Goal: Information Seeking & Learning: Learn about a topic

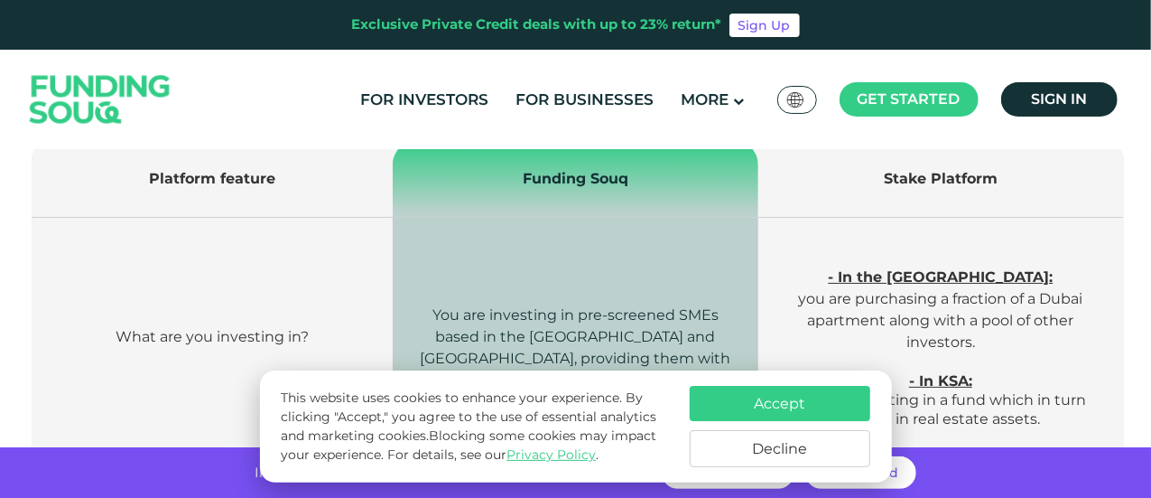
scroll to position [632, 0]
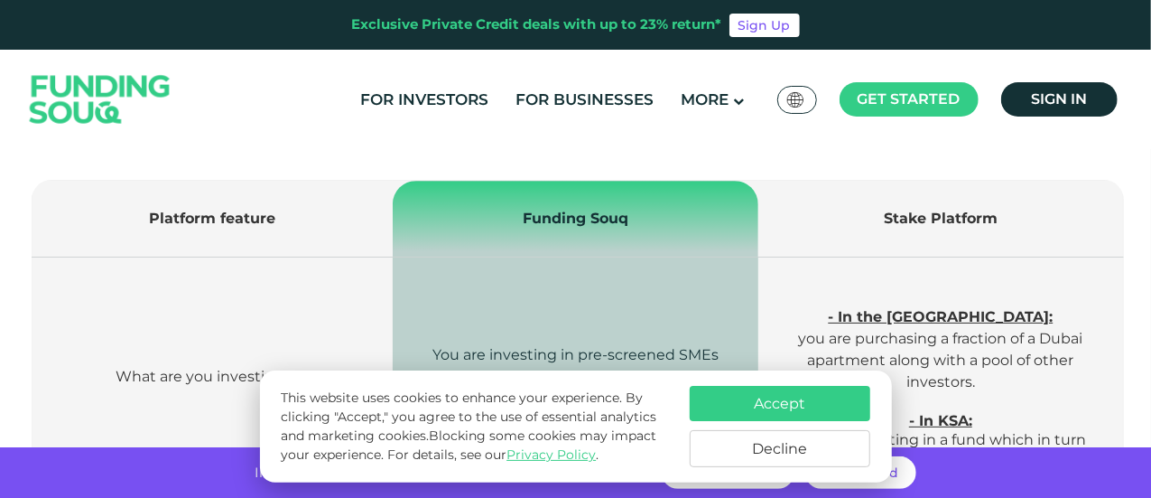
click at [797, 411] on button "Accept" at bounding box center [780, 403] width 181 height 35
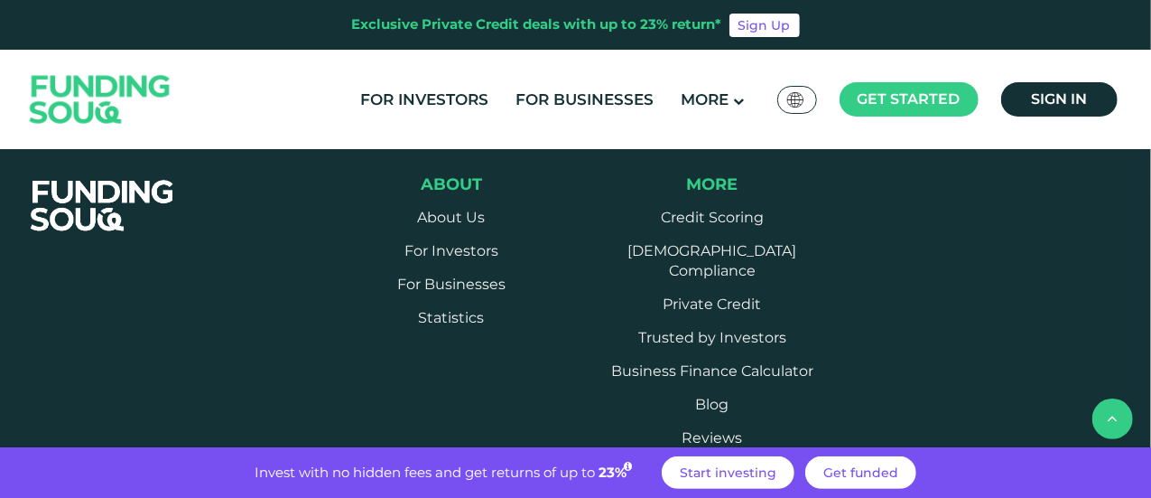
scroll to position [3251, 0]
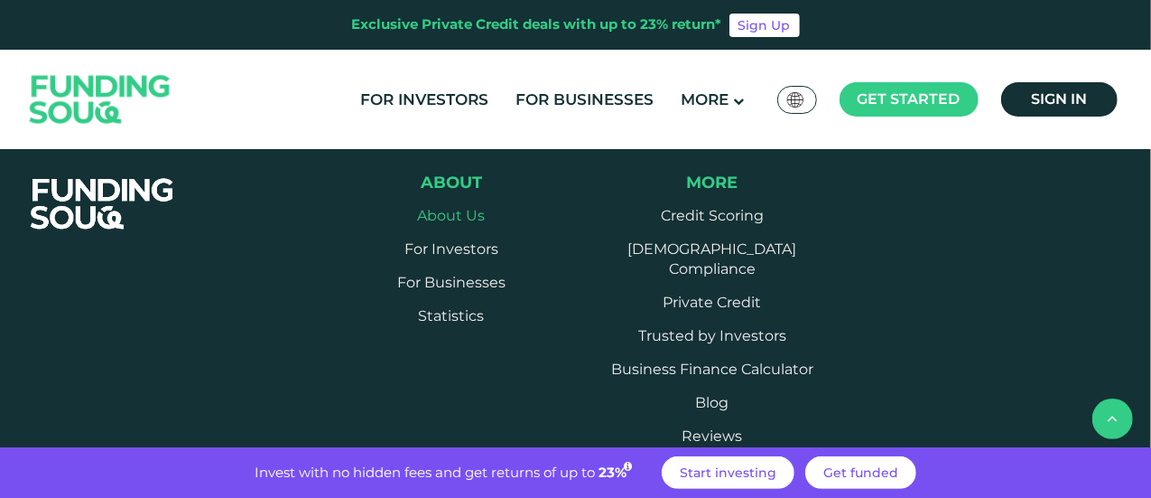
click at [466, 207] on link "About Us" at bounding box center [451, 215] width 68 height 17
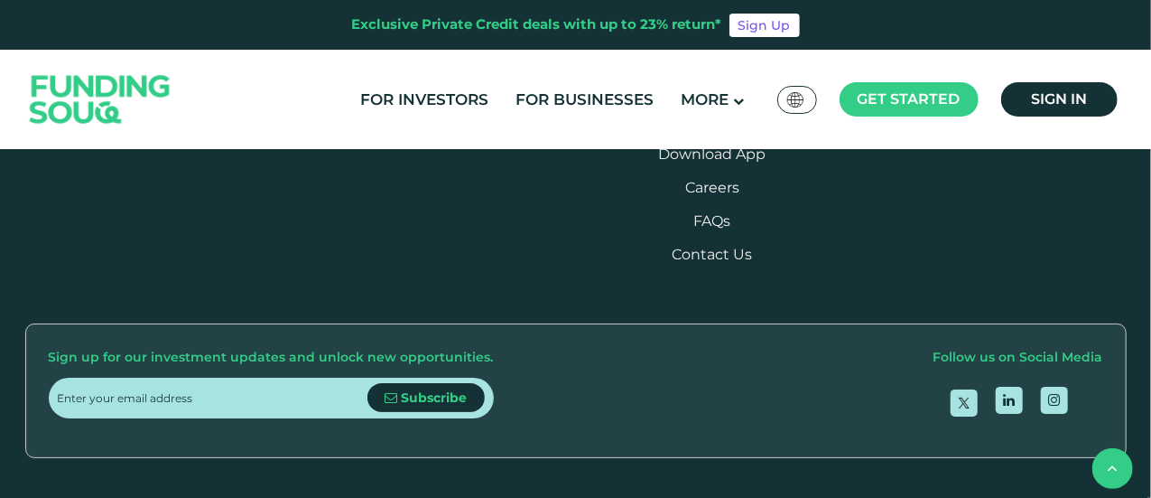
scroll to position [2709, 0]
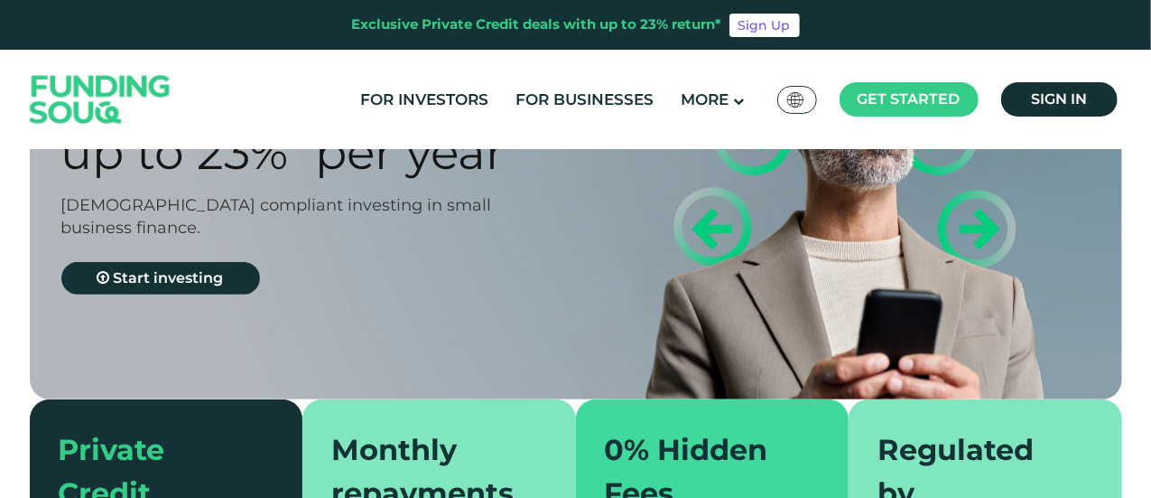
scroll to position [361, 0]
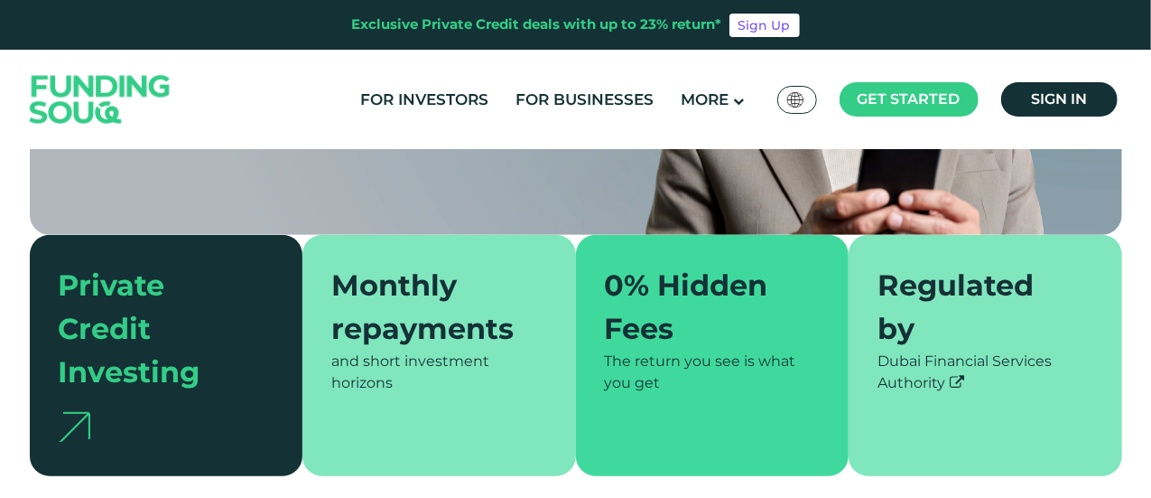
click at [633, 340] on div "0% Hidden Fees" at bounding box center [702, 307] width 194 height 87
click at [638, 373] on div "The return you see is what you get" at bounding box center [713, 371] width 216 height 43
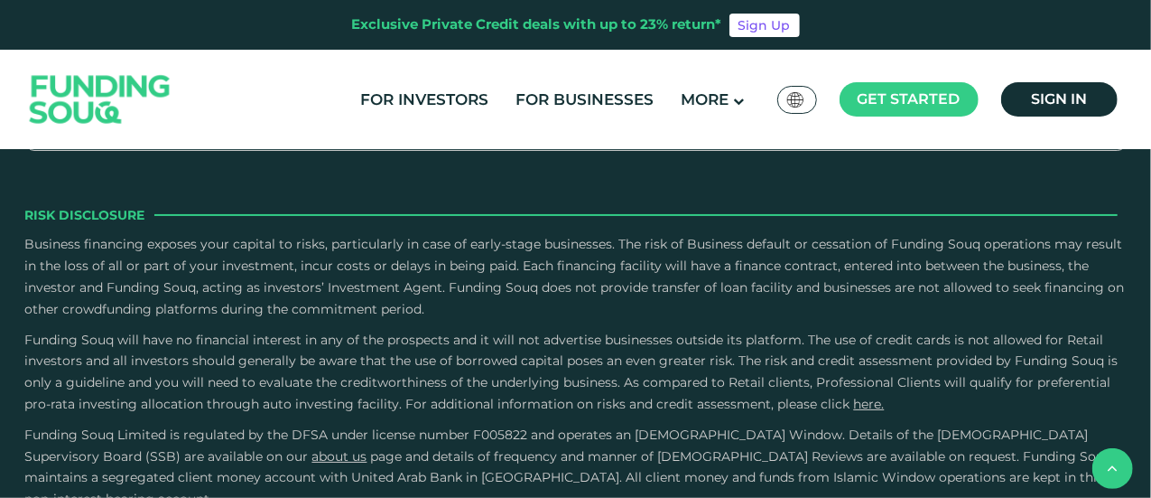
scroll to position [2709, 0]
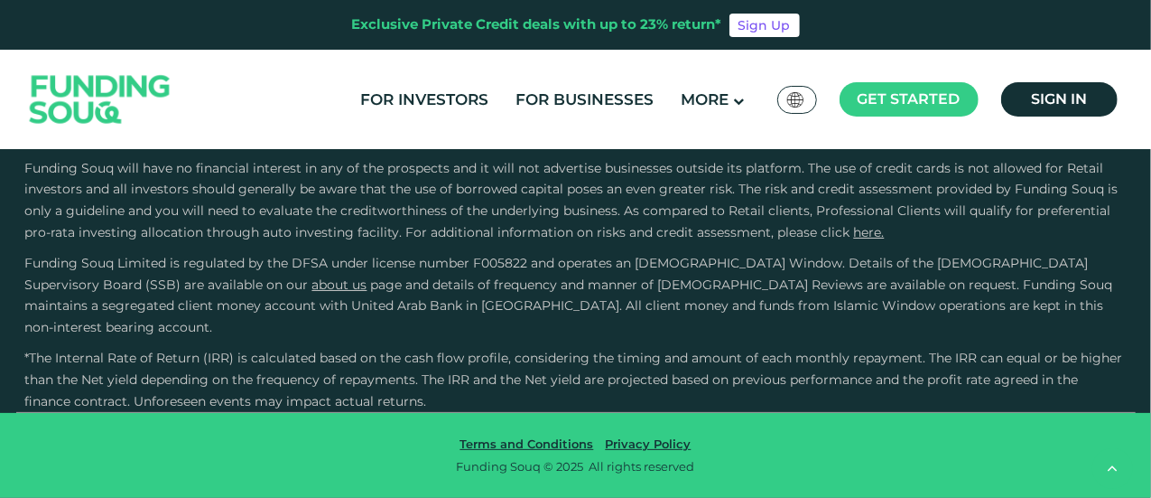
scroll to position [3522, 0]
type tc-range-slider "4"
drag, startPoint x: 621, startPoint y: 324, endPoint x: 614, endPoint y: 331, distance: 10.2
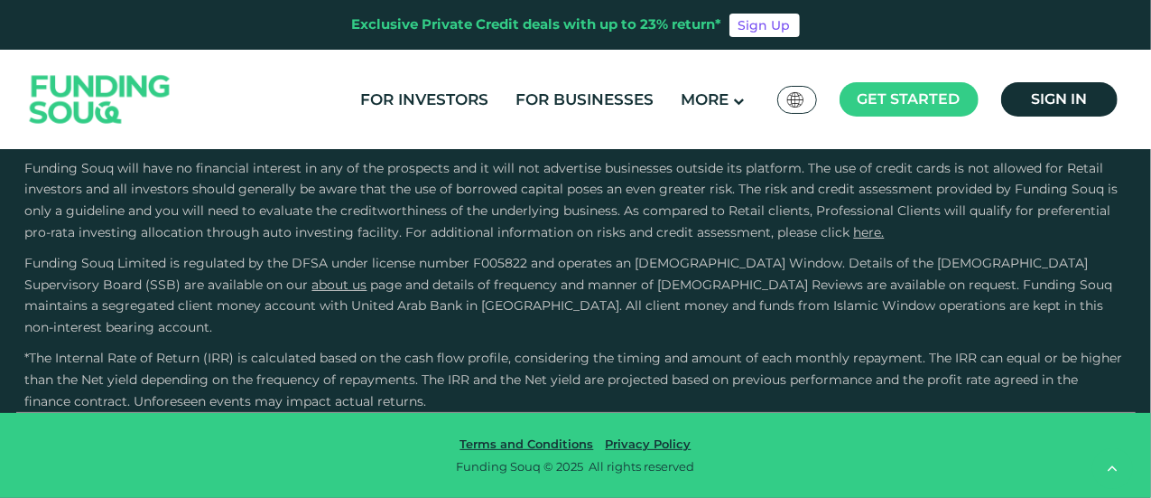
radio input "true"
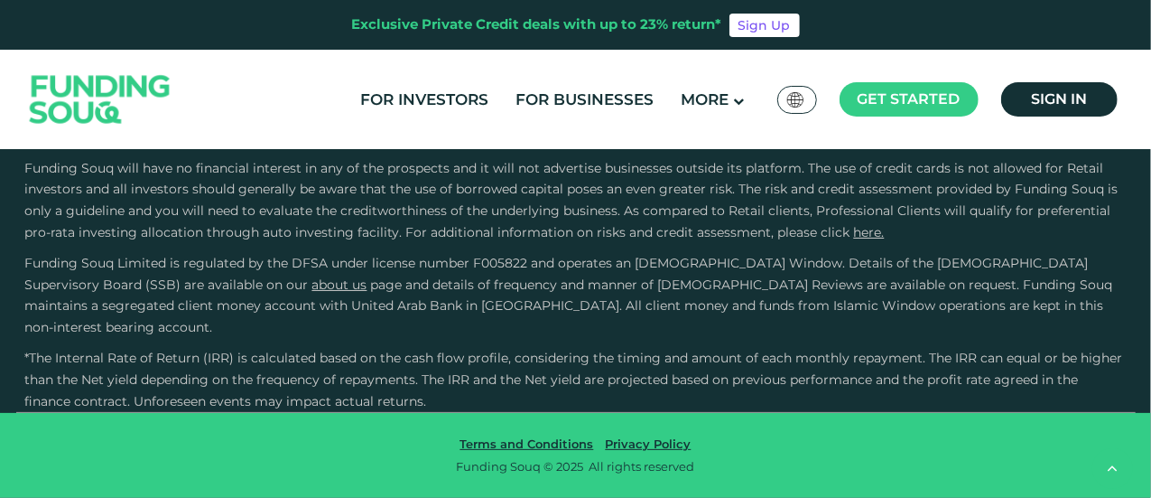
radio input "true"
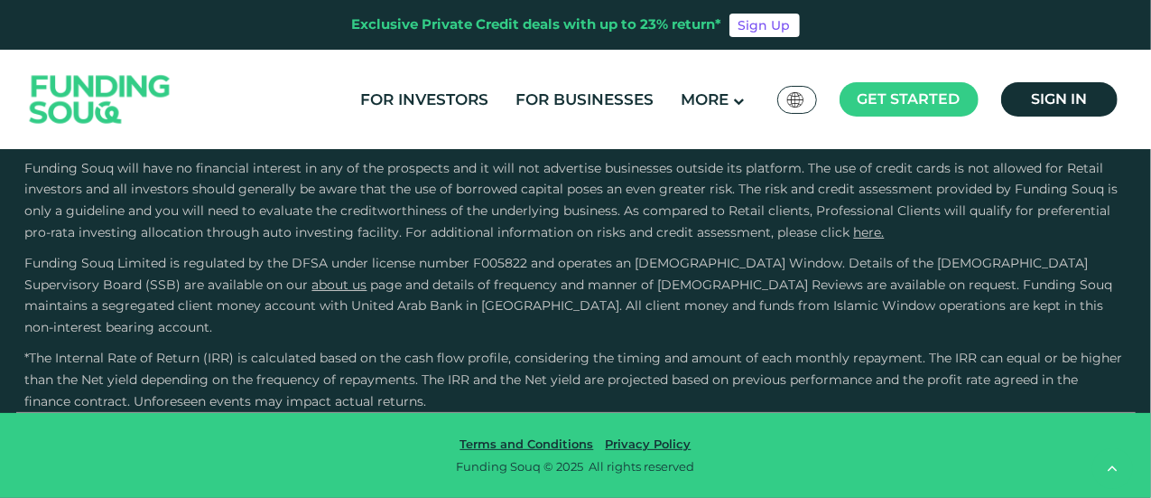
radio input "true"
